Goal: Complete application form

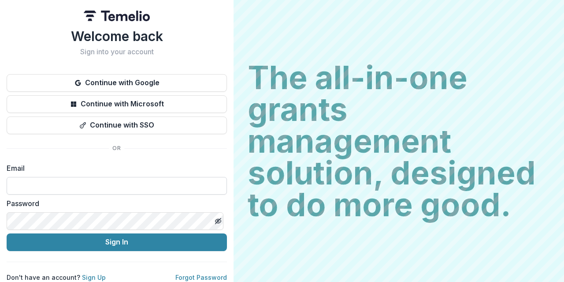
click at [145, 188] on input at bounding box center [117, 186] width 220 height 18
click at [127, 177] on input at bounding box center [117, 186] width 220 height 18
type input "**********"
click at [7, 233] on button "Sign In" at bounding box center [117, 242] width 220 height 18
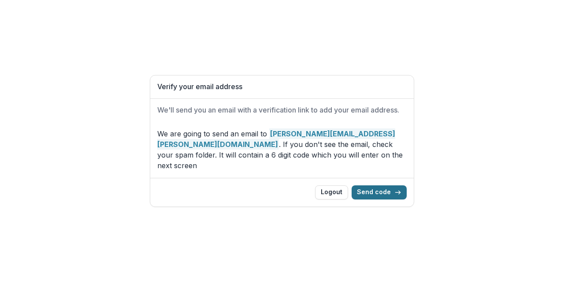
click at [383, 186] on button "Send code" at bounding box center [379, 192] width 55 height 14
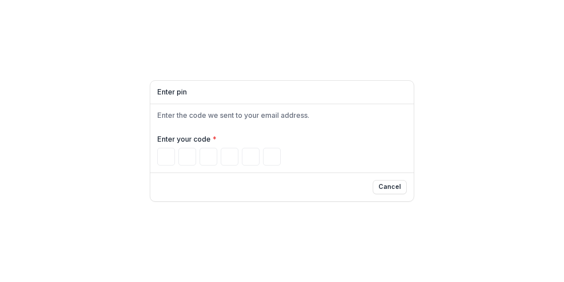
type input "*"
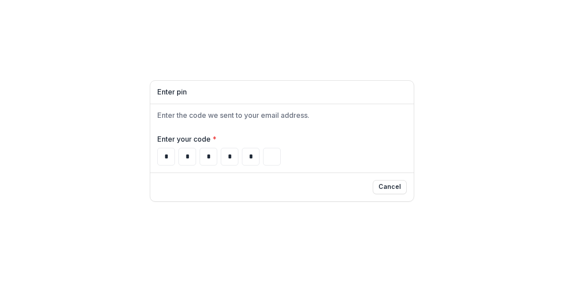
type input "*"
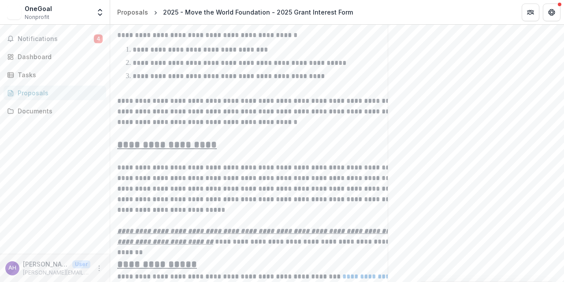
scroll to position [434, 0]
click at [152, 190] on p "**********" at bounding box center [258, 188] width 282 height 53
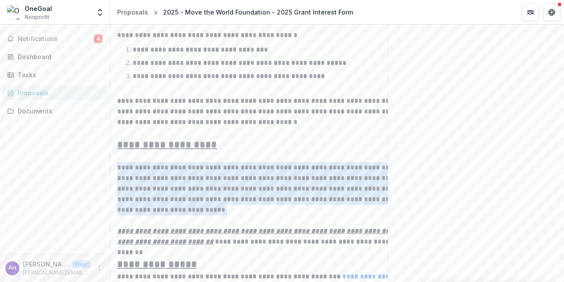
drag, startPoint x: 152, startPoint y: 190, endPoint x: 156, endPoint y: 93, distance: 96.7
click at [156, 93] on div "**********" at bounding box center [258, 37] width 282 height 532
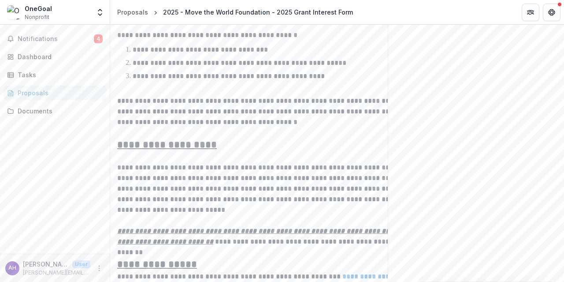
click at [156, 94] on p "**********" at bounding box center [258, 106] width 282 height 42
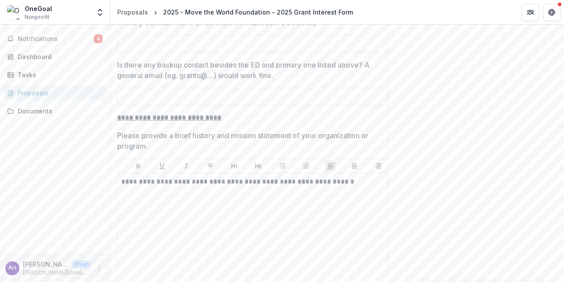
scroll to position [1065, 0]
click at [222, 138] on p "Please provide a brief history and mission statement of your organization or pr…" at bounding box center [251, 140] width 269 height 21
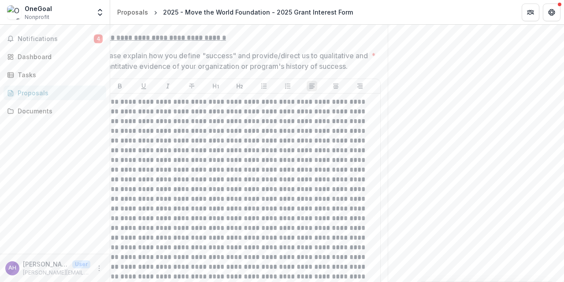
scroll to position [0, 0]
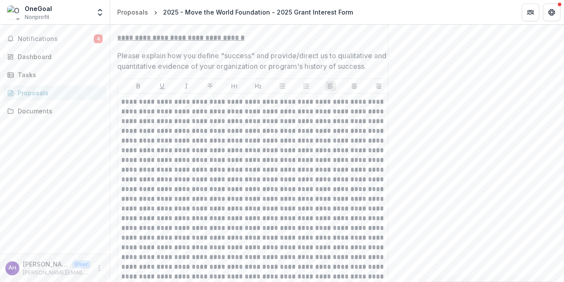
click at [257, 59] on p "Please explain how you define "success" and provide/direct us to qualitative an…" at bounding box center [251, 60] width 269 height 21
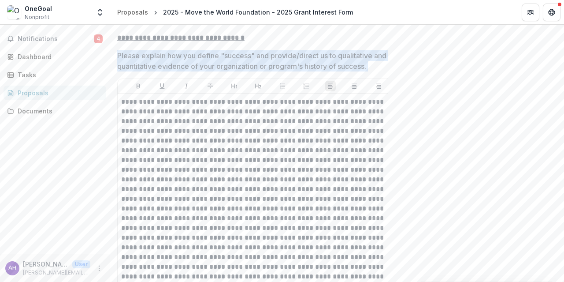
click at [257, 59] on p "Please explain how you define "success" and provide/direct us to qualitative an…" at bounding box center [251, 60] width 269 height 21
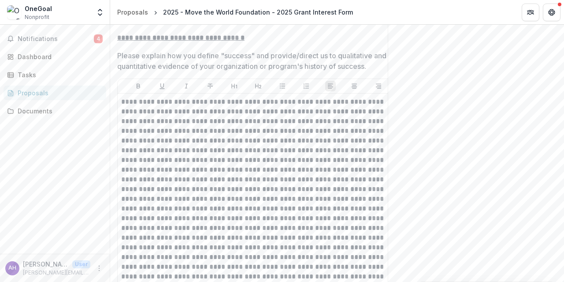
click at [257, 59] on p "Please explain how you define "success" and provide/direct us to qualitative an…" at bounding box center [251, 60] width 269 height 21
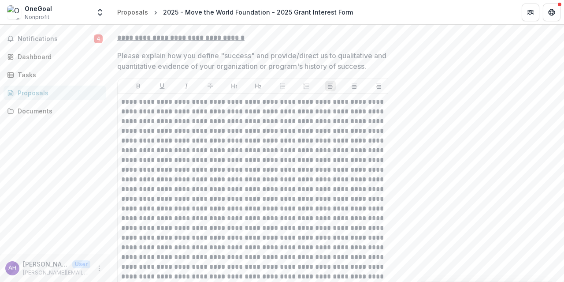
click at [257, 59] on p "Please explain how you define "success" and provide/direct us to qualitative an…" at bounding box center [251, 60] width 269 height 21
click at [145, 58] on p "Please explain how you define "success" and provide/direct us to qualitative an…" at bounding box center [251, 60] width 269 height 21
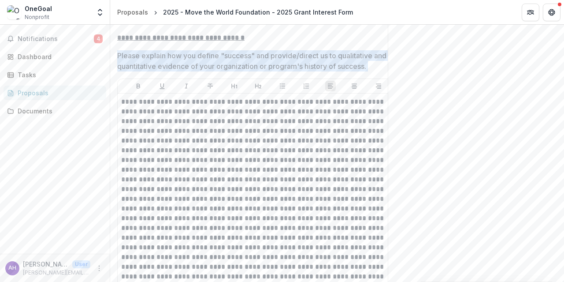
click at [145, 58] on p "Please explain how you define "success" and provide/direct us to qualitative an…" at bounding box center [251, 60] width 269 height 21
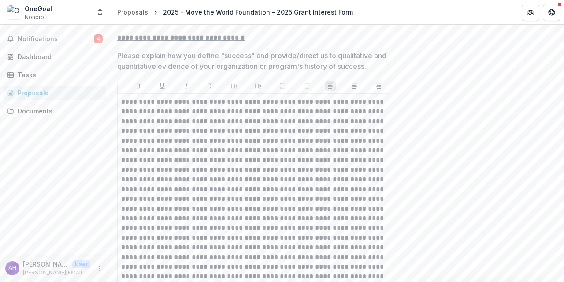
click at [145, 59] on p "Please explain how you define "success" and provide/direct us to qualitative an…" at bounding box center [251, 60] width 269 height 21
click at [147, 59] on p "Please explain how you define "success" and provide/direct us to qualitative an…" at bounding box center [251, 60] width 269 height 21
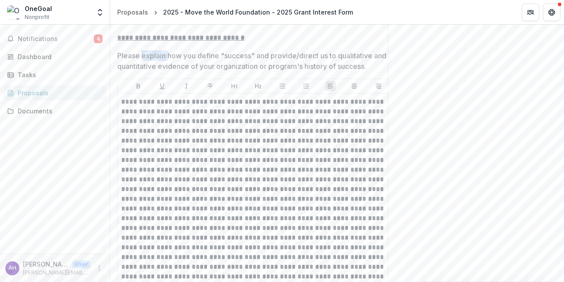
click at [147, 59] on p "Please explain how you define "success" and provide/direct us to qualitative an…" at bounding box center [251, 60] width 269 height 21
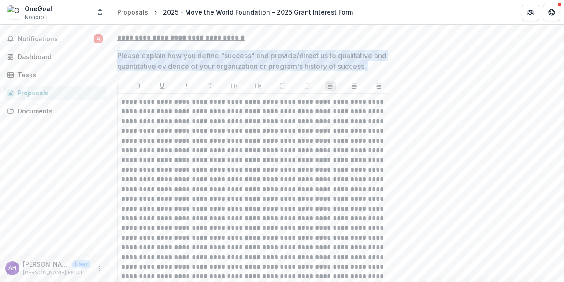
click at [147, 59] on p "Please explain how you define "success" and provide/direct us to qualitative an…" at bounding box center [251, 60] width 269 height 21
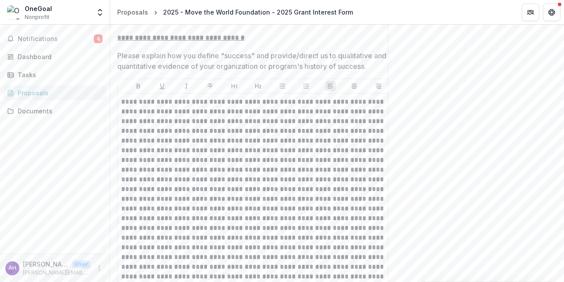
click at [147, 59] on p "Please explain how you define "success" and provide/direct us to qualitative an…" at bounding box center [251, 60] width 269 height 21
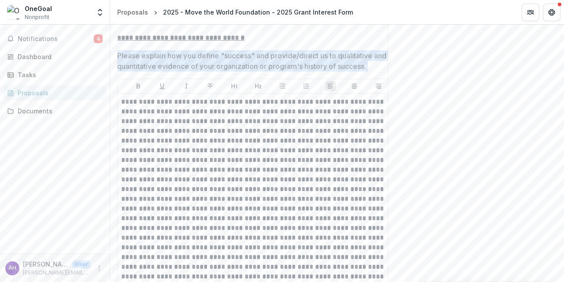
click at [147, 59] on p "Please explain how you define "success" and provide/direct us to qualitative an…" at bounding box center [251, 60] width 269 height 21
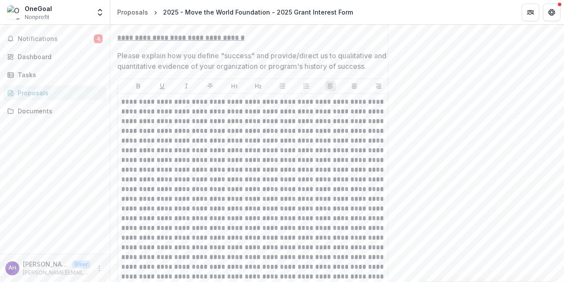
click at [147, 59] on p "Please explain how you define "success" and provide/direct us to qualitative an…" at bounding box center [251, 60] width 269 height 21
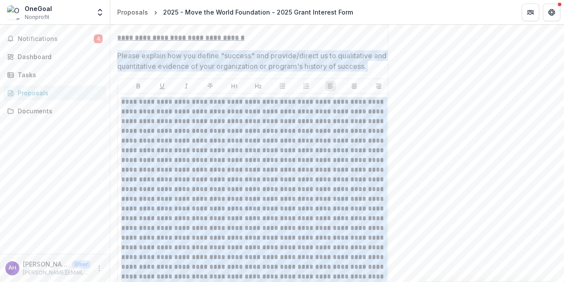
scroll to position [0, 21]
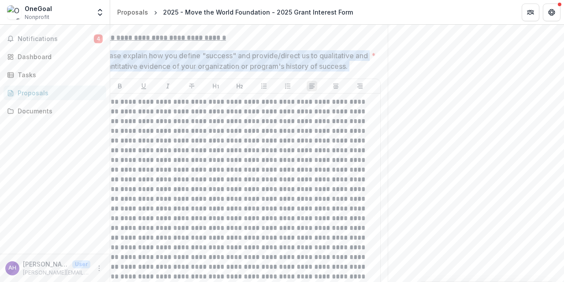
drag, startPoint x: 118, startPoint y: 57, endPoint x: 368, endPoint y: 72, distance: 250.4
click at [368, 71] on span "Please explain how you define "success" and provide/direct us to qualitative an…" at bounding box center [237, 60] width 277 height 21
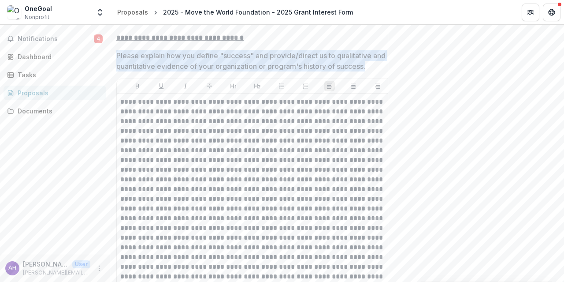
scroll to position [0, 0]
drag, startPoint x: 384, startPoint y: 69, endPoint x: 121, endPoint y: 59, distance: 263.9
click at [121, 59] on p "Please explain how you define "success" and provide/direct us to qualitative an…" at bounding box center [251, 60] width 269 height 21
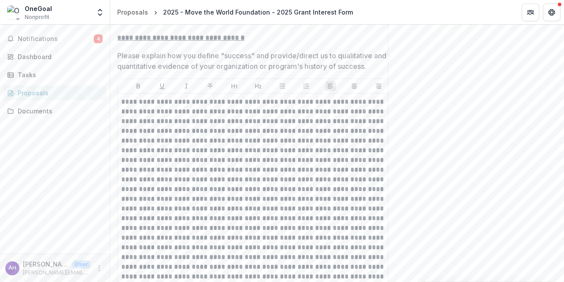
click at [120, 58] on p "Please explain how you define "success" and provide/direct us to qualitative an…" at bounding box center [251, 60] width 269 height 21
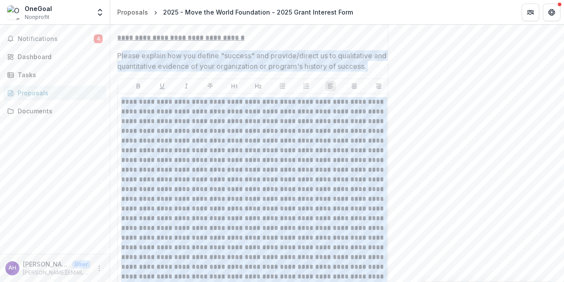
scroll to position [0, 21]
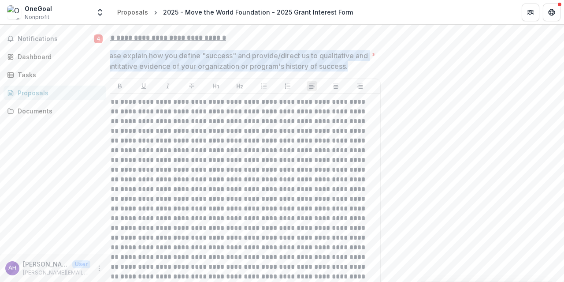
drag, startPoint x: 120, startPoint y: 58, endPoint x: 363, endPoint y: 70, distance: 243.2
click at [363, 70] on p "Please explain how you define "success" and provide/direct us to qualitative an…" at bounding box center [233, 60] width 269 height 21
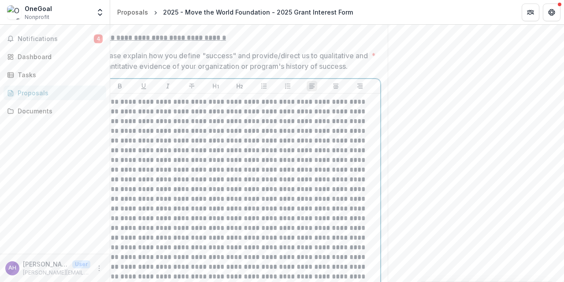
scroll to position [0, 0]
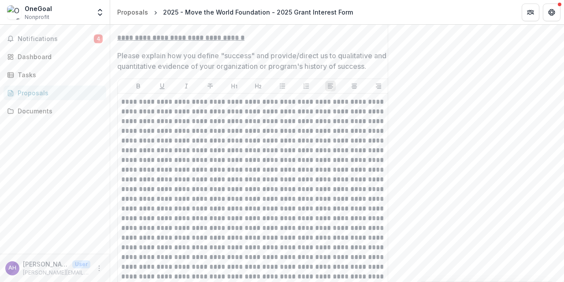
click at [123, 61] on p "Please explain how you define "success" and provide/direct us to qualitative an…" at bounding box center [251, 60] width 269 height 21
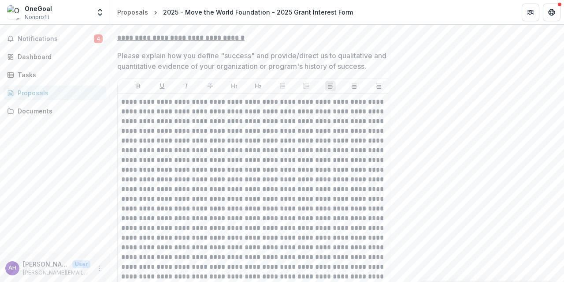
click at [177, 15] on div "2025 - Move the World Foundation - 2025 Grant Interest Form" at bounding box center [258, 11] width 190 height 9
click at [136, 13] on div "Proposals" at bounding box center [132, 11] width 31 height 9
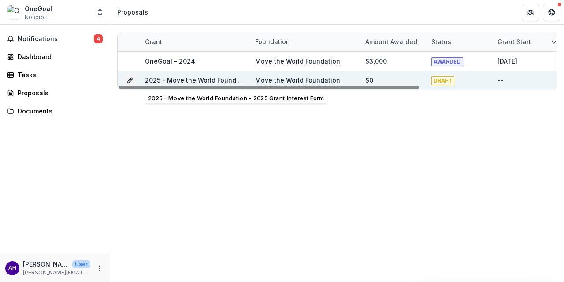
click at [222, 78] on link "2025 - Move the World Foundation - 2025 Grant Interest Form" at bounding box center [240, 79] width 190 height 7
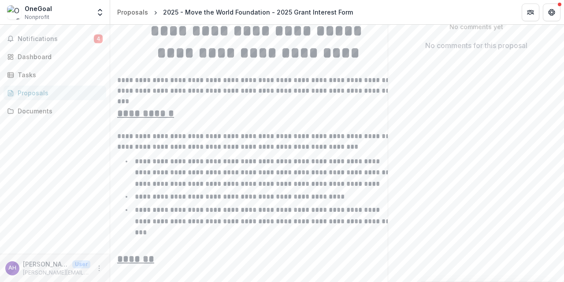
scroll to position [311, 0]
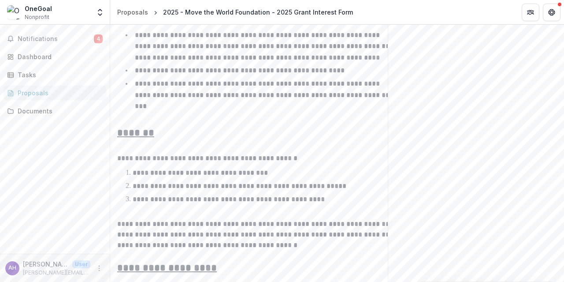
click at [159, 120] on p at bounding box center [258, 121] width 282 height 11
click at [159, 106] on p "**********" at bounding box center [267, 94] width 265 height 29
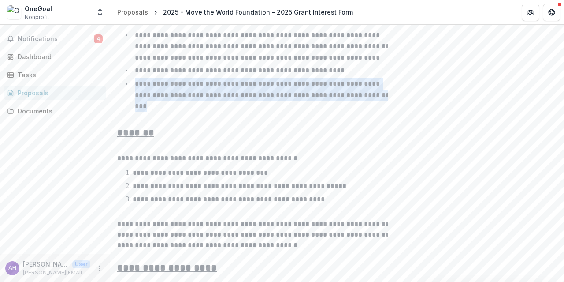
click at [159, 106] on p "**********" at bounding box center [267, 94] width 265 height 29
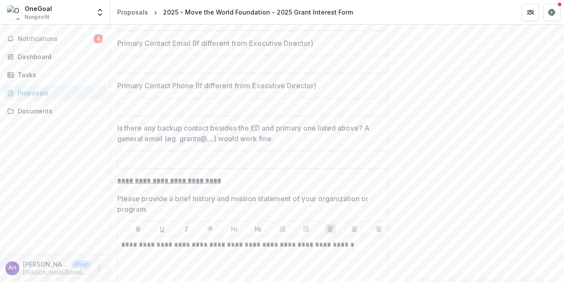
scroll to position [1056, 0]
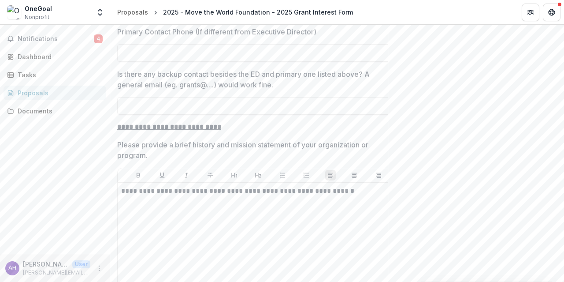
click at [162, 88] on p "Is there any backup contact besides the ED and primary one listed above? A gene…" at bounding box center [255, 79] width 277 height 21
click at [162, 97] on input "Is there any backup contact besides the ED and primary one listed above? A gene…" at bounding box center [258, 106] width 282 height 18
click at [162, 88] on p "Is there any backup contact besides the ED and primary one listed above? A gene…" at bounding box center [248, 79] width 277 height 21
click at [162, 97] on input "Is there any backup contact besides the ED and primary one listed above? A gene…" at bounding box center [251, 106] width 282 height 18
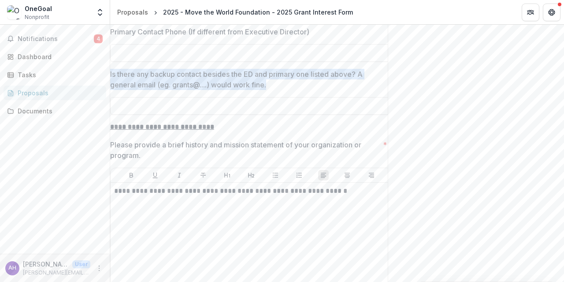
click at [162, 88] on p "Is there any backup contact besides the ED and primary one listed above? A gene…" at bounding box center [248, 79] width 277 height 21
click at [162, 97] on input "Is there any backup contact besides the ED and primary one listed above? A gene…" at bounding box center [251, 106] width 282 height 18
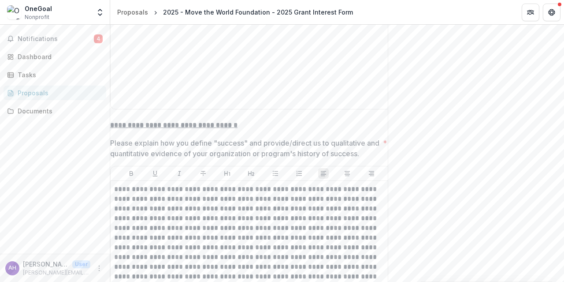
scroll to position [1853, 0]
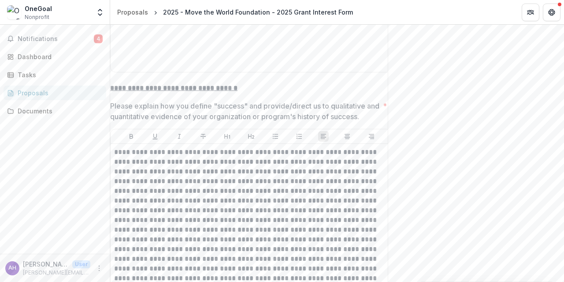
click at [166, 108] on p "Please explain how you define "success" and provide/direct us to qualitative an…" at bounding box center [244, 111] width 269 height 21
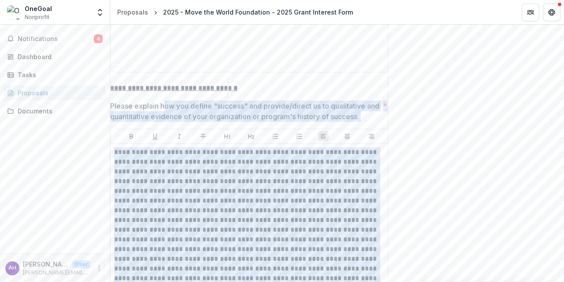
scroll to position [0, 21]
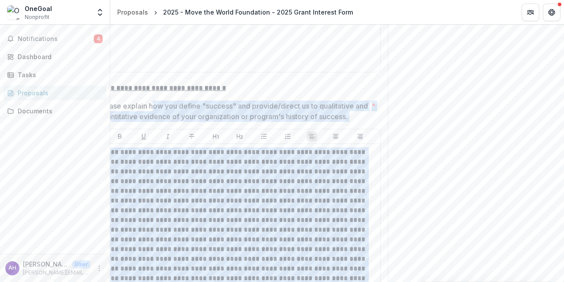
drag, startPoint x: 166, startPoint y: 108, endPoint x: 384, endPoint y: 106, distance: 217.4
click at [406, 119] on div "**********" at bounding box center [337, 91] width 454 height 3839
click at [177, 100] on div "**********" at bounding box center [240, 162] width 282 height 3634
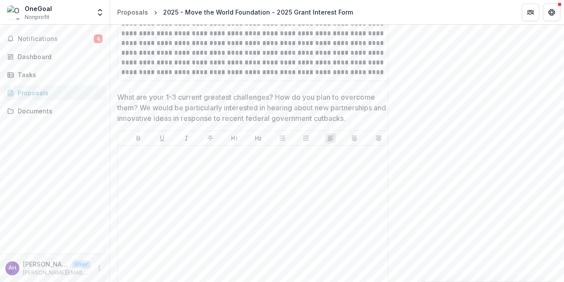
scroll to position [2204, 0]
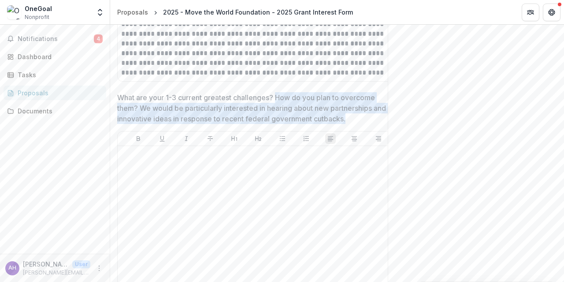
drag, startPoint x: 277, startPoint y: 100, endPoint x: 363, endPoint y: 122, distance: 89.1
click at [363, 122] on p "What are your 1-3 current greatest challenges? How do you plan to overcome them…" at bounding box center [251, 108] width 269 height 32
drag, startPoint x: 363, startPoint y: 122, endPoint x: 277, endPoint y: 103, distance: 88.0
click at [277, 103] on p "What are your 1-3 current greatest challenges? How do you plan to overcome them…" at bounding box center [251, 108] width 269 height 32
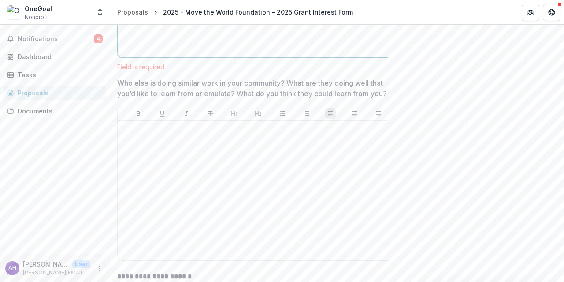
scroll to position [2432, 0]
click at [267, 90] on p "Who else is doing similar work in your community? What are they doing well that…" at bounding box center [255, 87] width 277 height 21
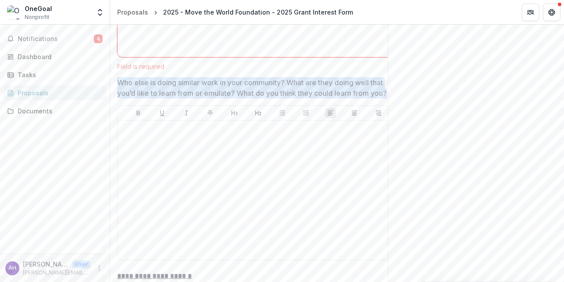
click at [267, 90] on p "Who else is doing similar work in your community? What are they doing well that…" at bounding box center [255, 87] width 277 height 21
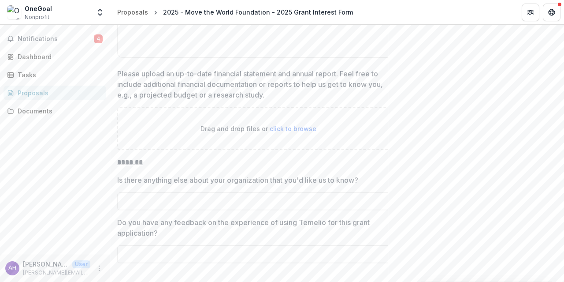
scroll to position [3607, 0]
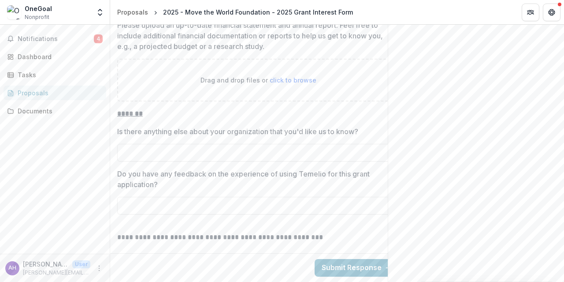
click at [146, 172] on p "Do you have any feedback on the experience of using Temelio for this grant appl…" at bounding box center [255, 178] width 277 height 21
click at [146, 197] on input "Do you have any feedback on the experience of using Temelio for this grant appl…" at bounding box center [258, 206] width 282 height 18
click at [146, 172] on p "Do you have any feedback on the experience of using Temelio for this grant appl…" at bounding box center [248, 178] width 277 height 21
click at [146, 197] on input "Do you have any feedback on the experience of using Temelio for this grant appl…" at bounding box center [251, 206] width 282 height 18
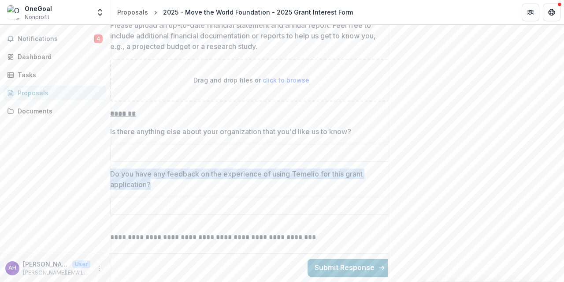
click at [146, 172] on p "Do you have any feedback on the experience of using Temelio for this grant appl…" at bounding box center [248, 178] width 277 height 21
click at [146, 197] on input "Do you have any feedback on the experience of using Temelio for this grant appl…" at bounding box center [251, 206] width 282 height 18
copy p "Do you have any feedback on the experience of using Temelio for this grant appl…"
